Goal: Transaction & Acquisition: Purchase product/service

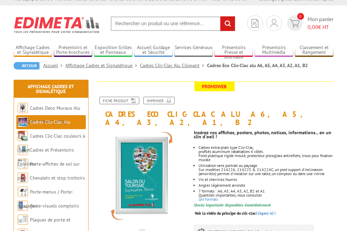
scroll to position [31, 0]
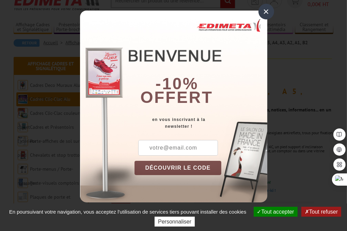
drag, startPoint x: 221, startPoint y: 149, endPoint x: 183, endPoint y: 38, distance: 117.9
click at [183, 38] on div "-10% offert" at bounding box center [200, 63] width 133 height 92
click at [266, 12] on div "×" at bounding box center [266, 12] width 16 height 16
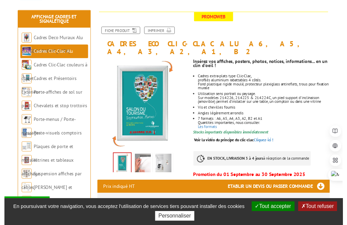
scroll to position [79, 0]
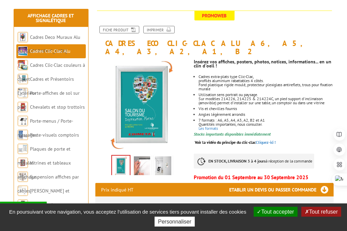
click at [143, 162] on img at bounding box center [142, 166] width 16 height 21
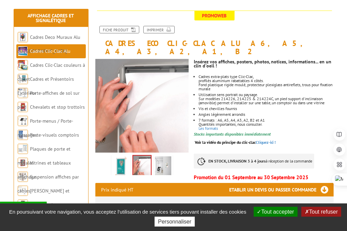
click at [163, 163] on img at bounding box center [163, 166] width 16 height 21
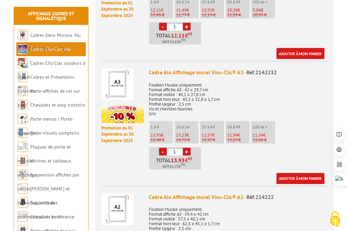
scroll to position [713, 0]
click at [185, 148] on link "+" at bounding box center [187, 152] width 8 height 8
type input "2"
click at [226, 159] on ul "1 à 9 13,93 € 15,48 € 10 à 24 13,23 € 14,70 € 25 à 49 - 2" at bounding box center [238, 145] width 178 height 48
click at [229, 78] on p "Fixation Murale uniquement Format affiche A3 - 42 x 29,7 cm Format visible : 40…" at bounding box center [238, 97] width 178 height 38
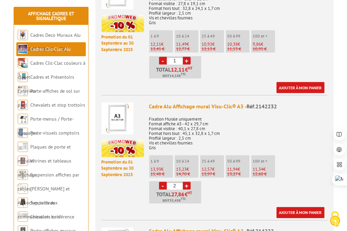
scroll to position [680, 0]
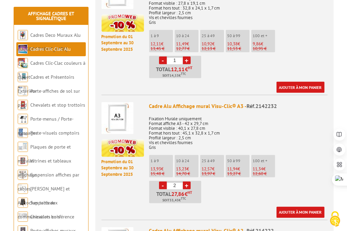
click at [229, 207] on div "Ajouter à mon panier" at bounding box center [236, 212] width 175 height 11
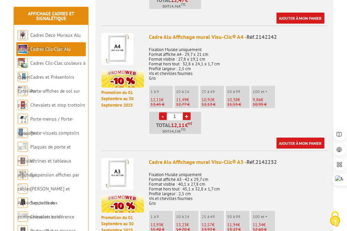
scroll to position [583, 0]
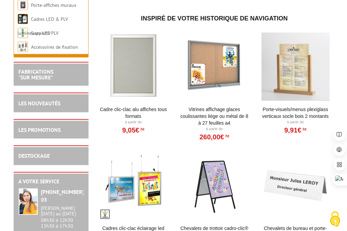
scroll to position [712, 0]
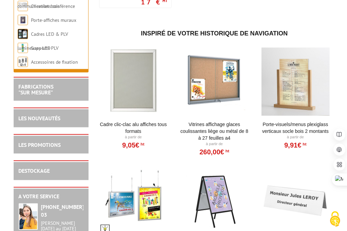
click at [269, 126] on link "Porte-Visuels/Menus Plexiglass Verticaux Socle Bois 2 Montants" at bounding box center [295, 128] width 69 height 14
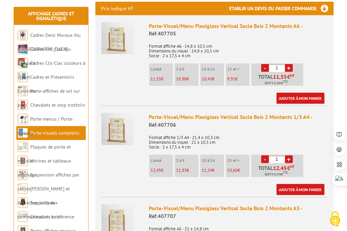
scroll to position [238, 0]
